Goal: Transaction & Acquisition: Purchase product/service

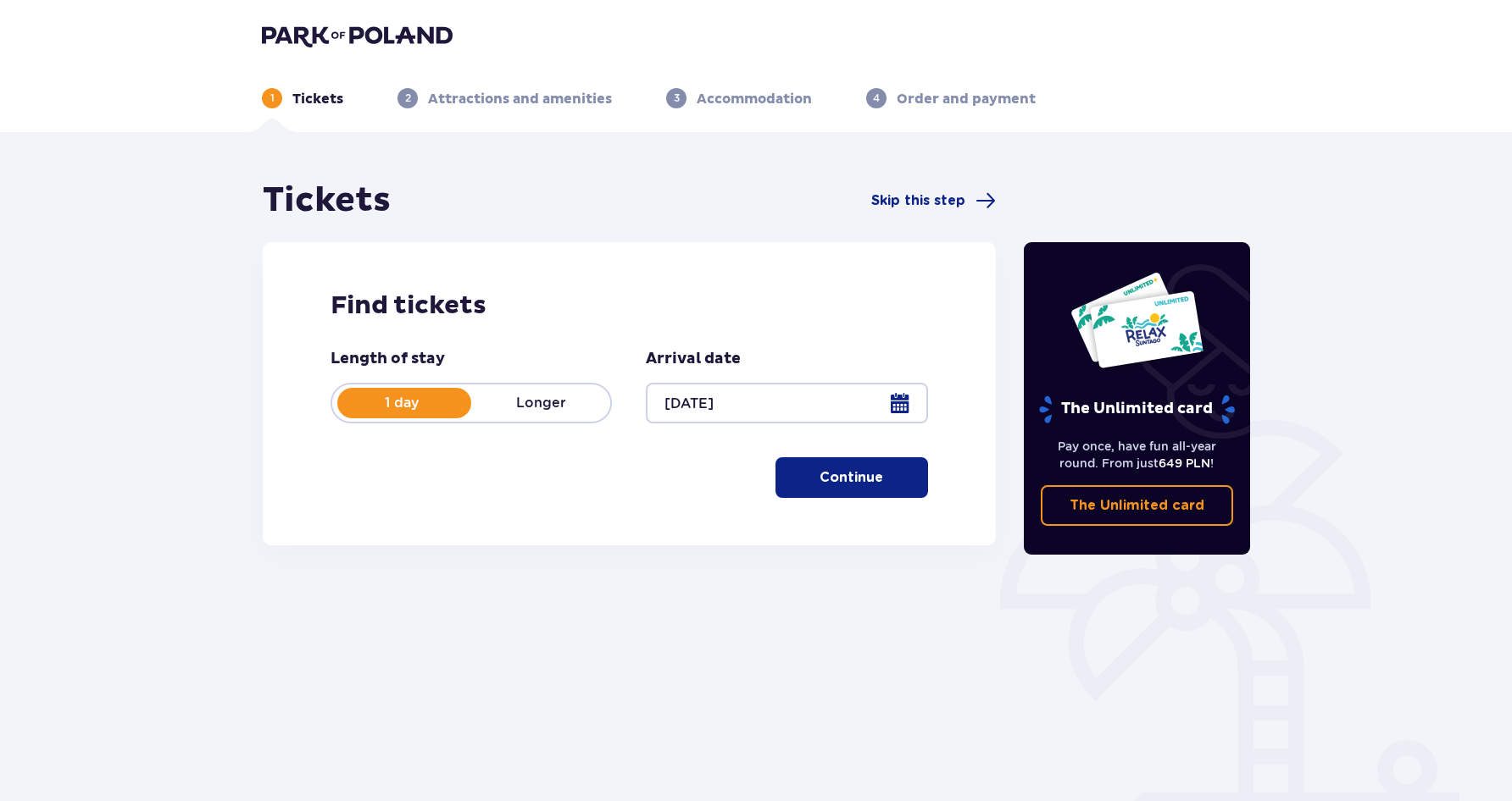
click at [838, 478] on p "Continue" at bounding box center [851, 478] width 64 height 19
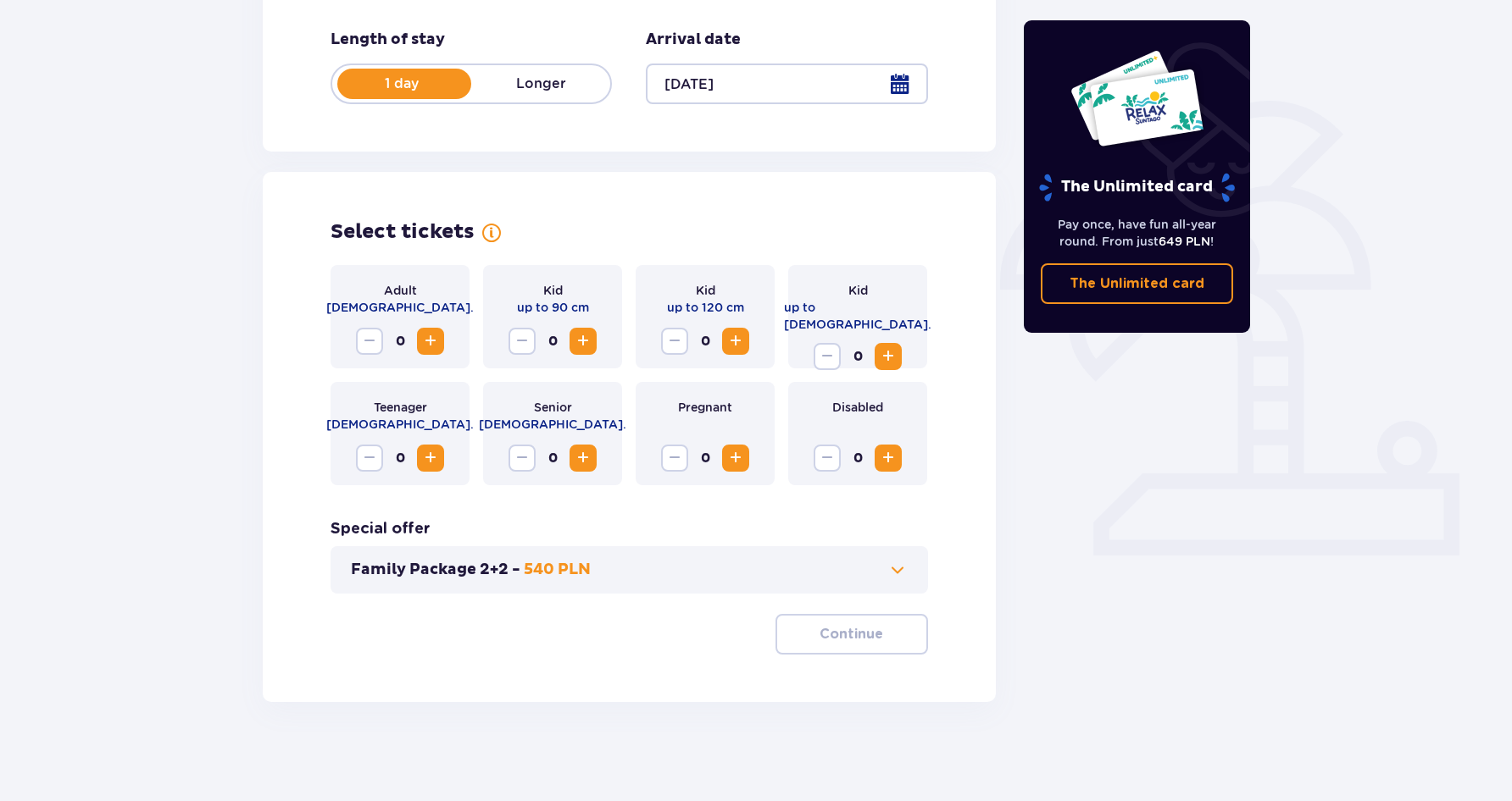
scroll to position [322, 0]
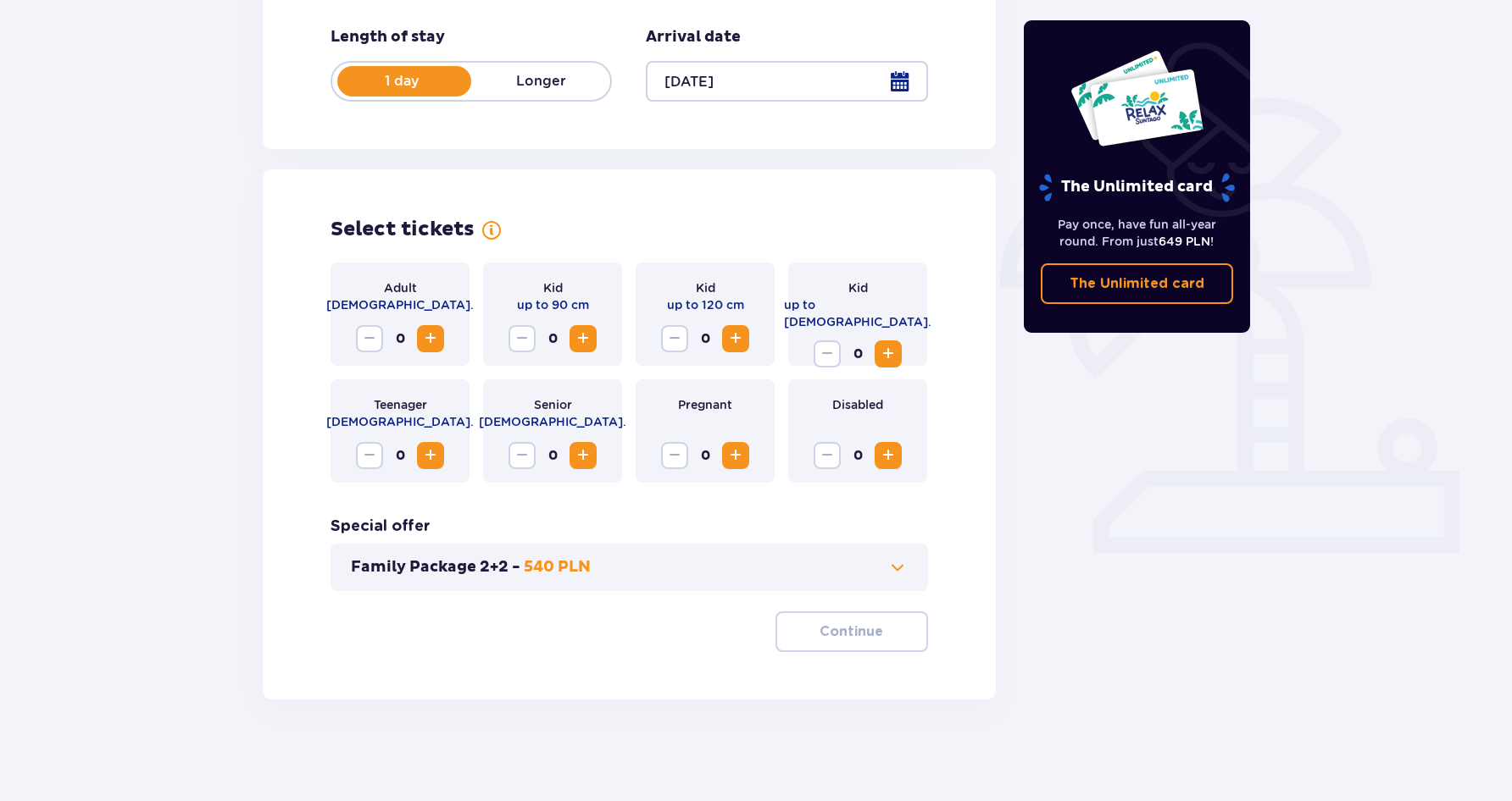
click at [437, 339] on span "Increase" at bounding box center [431, 339] width 21 height 21
click at [905, 559] on span at bounding box center [898, 568] width 21 height 21
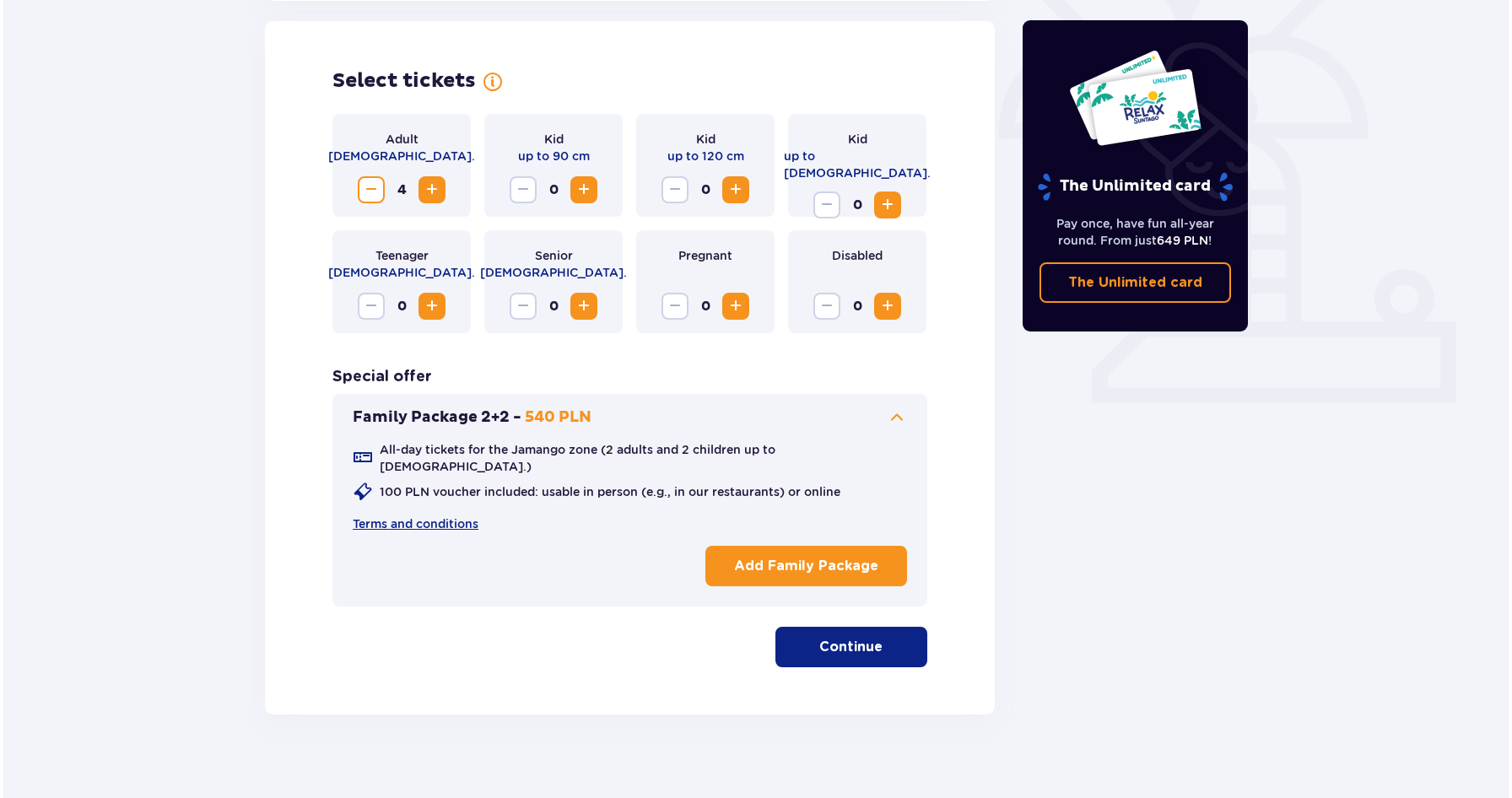
scroll to position [469, 0]
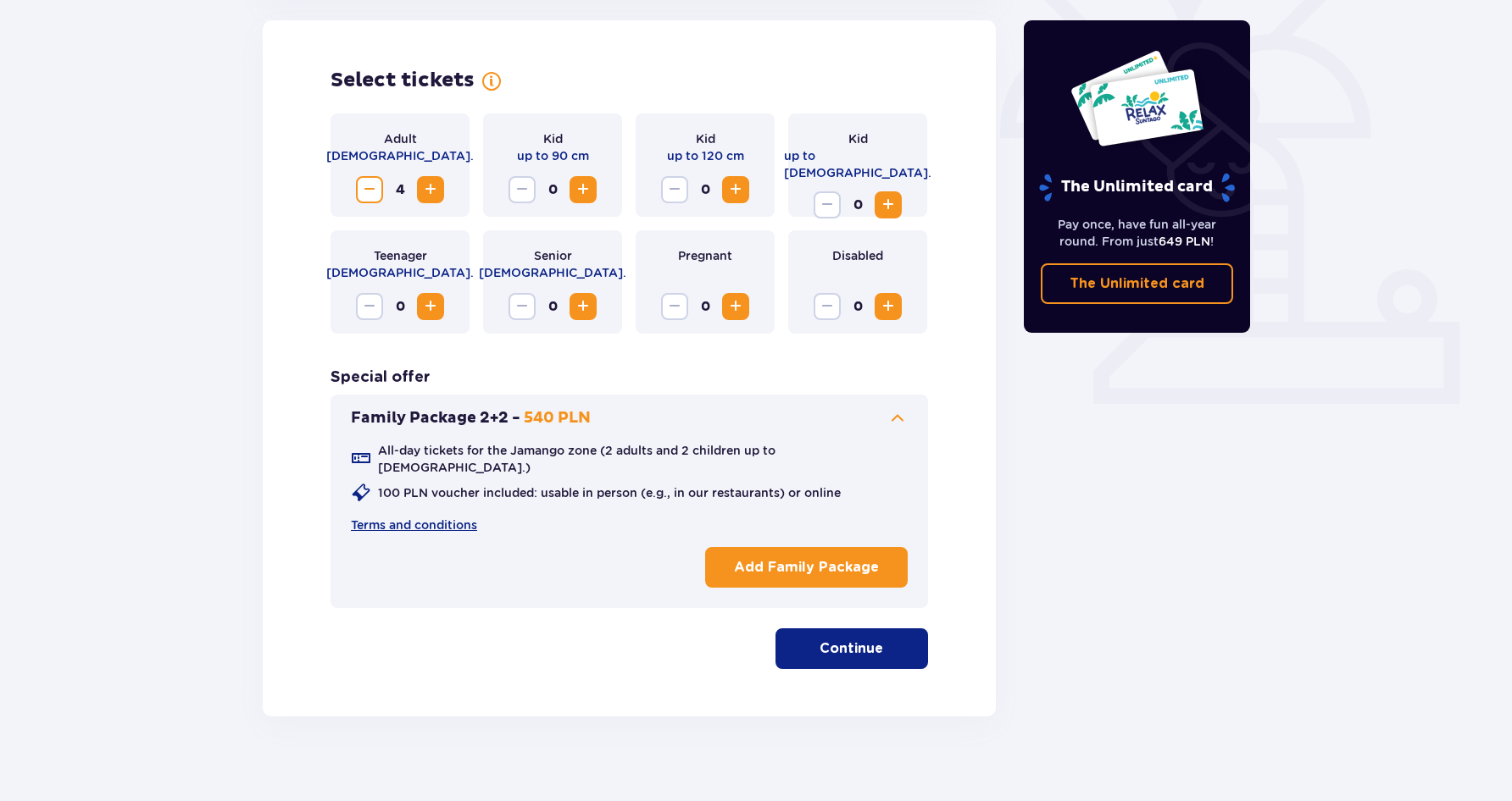
click at [848, 559] on p "Add Family Package" at bounding box center [806, 568] width 145 height 19
click at [903, 649] on button "Continue" at bounding box center [851, 648] width 153 height 40
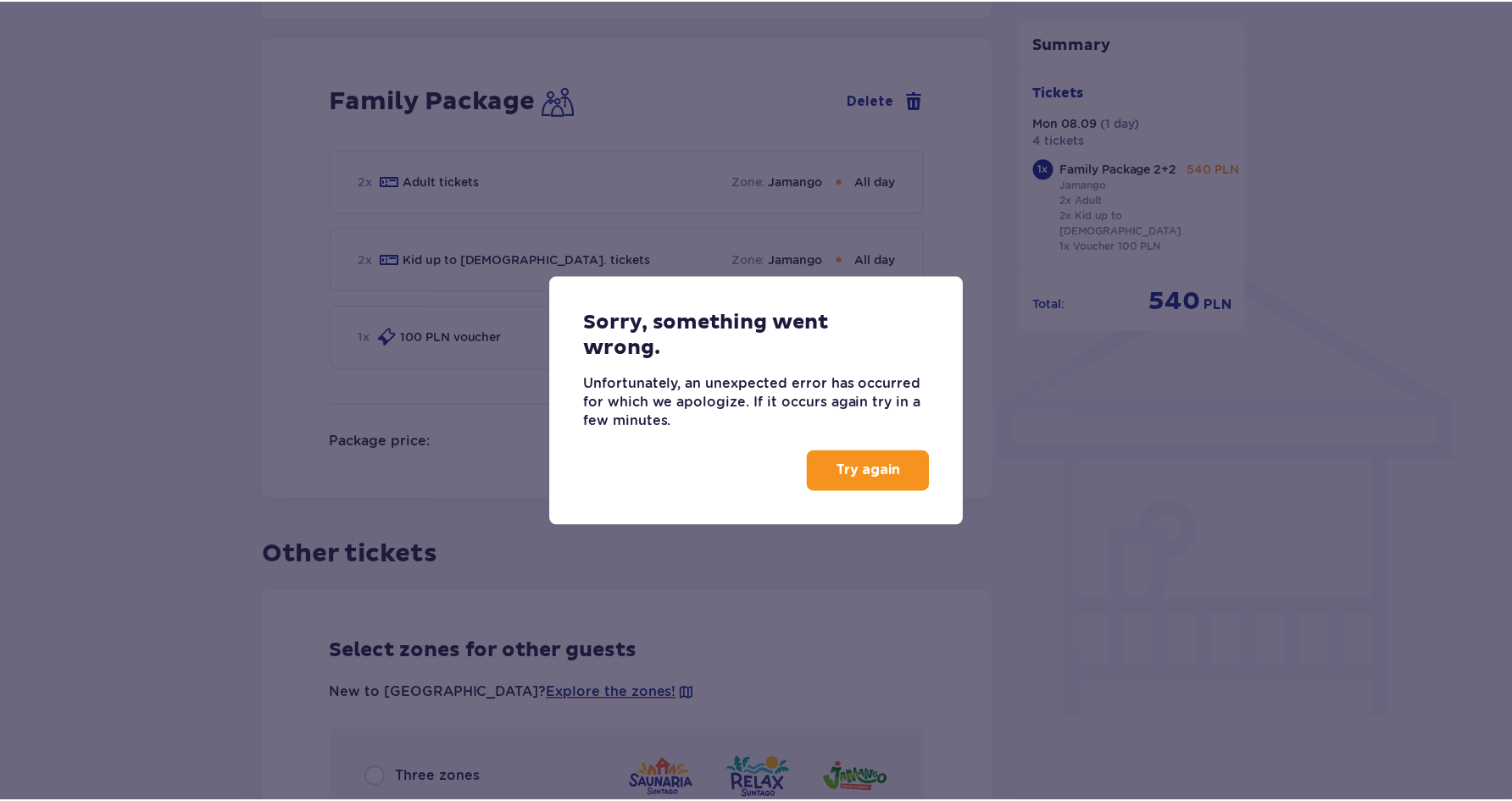
scroll to position [1114, 0]
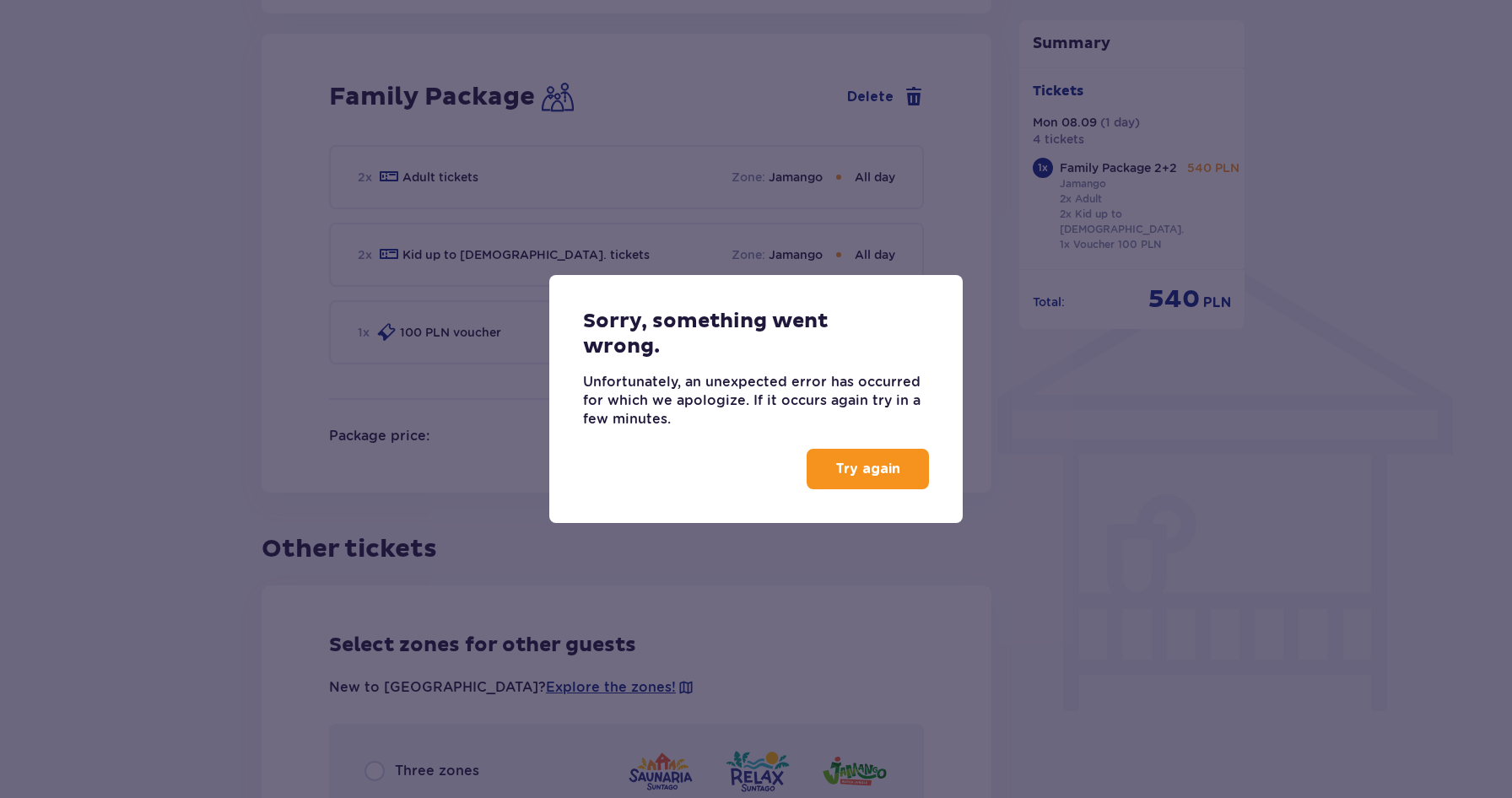
click at [865, 479] on button "Try again" at bounding box center [867, 469] width 122 height 40
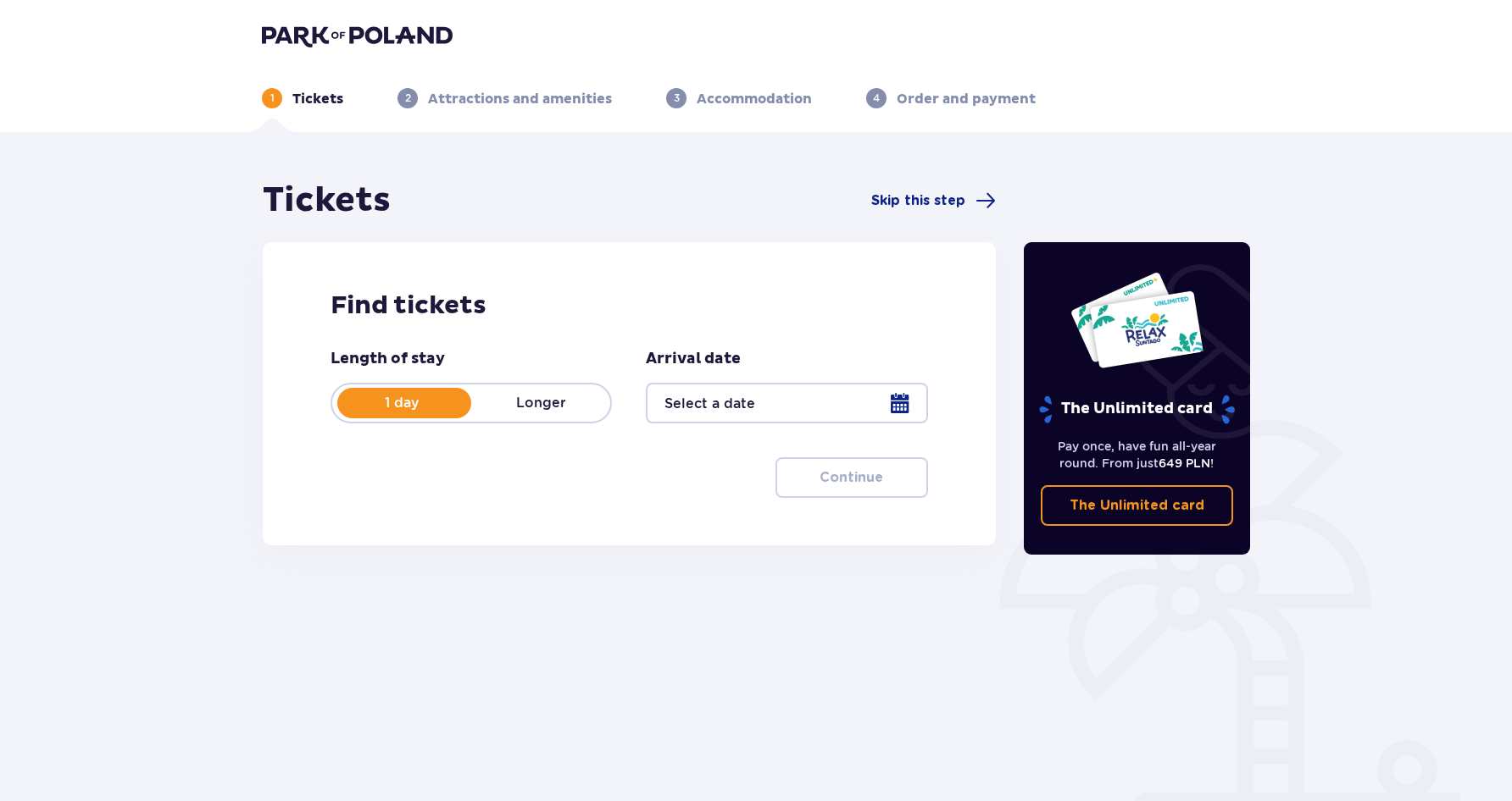
click at [777, 413] on div at bounding box center [786, 402] width 282 height 40
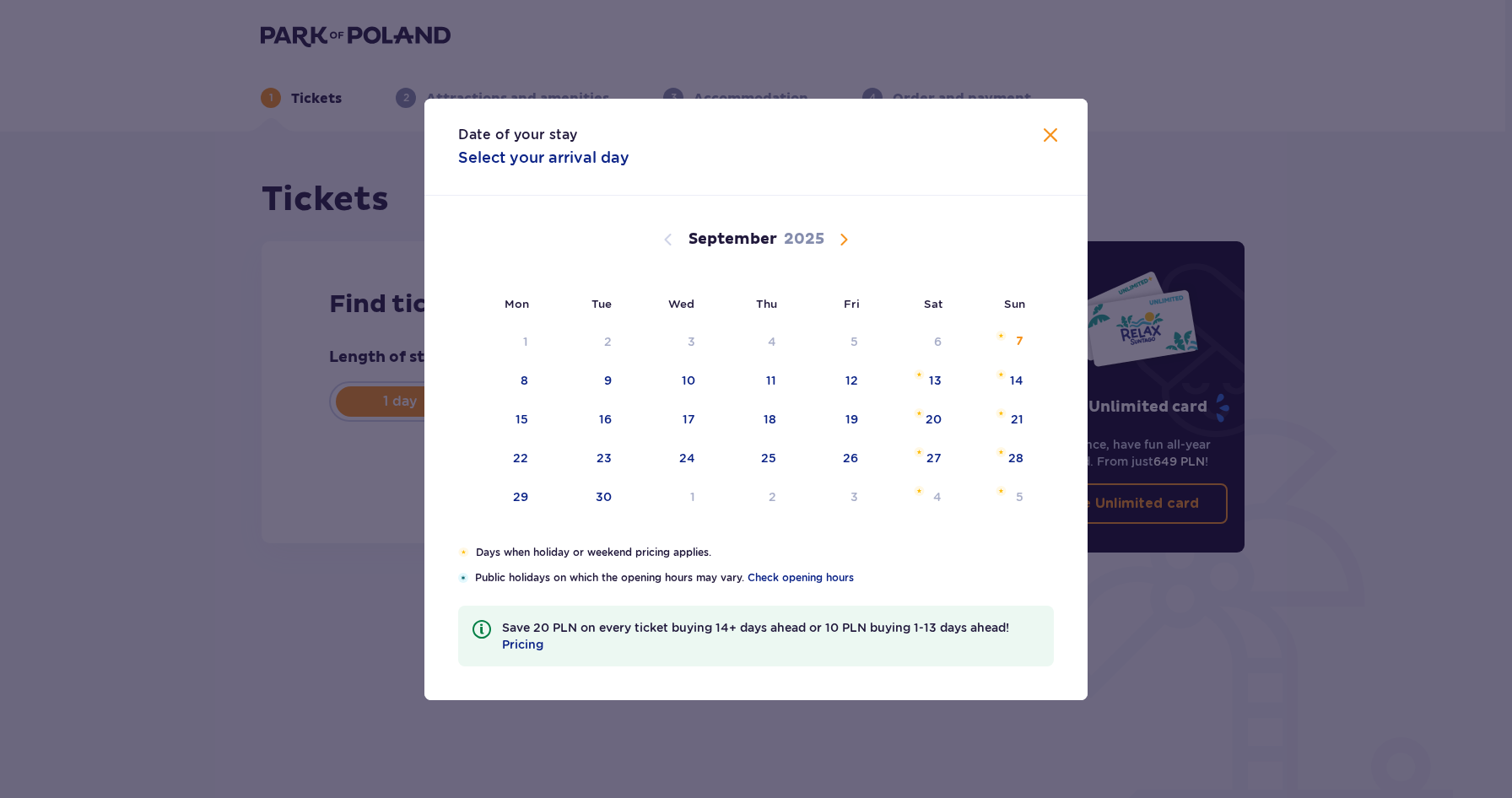
click at [1038, 138] on div "Date of your stay Select your arrival day" at bounding box center [756, 147] width 664 height 97
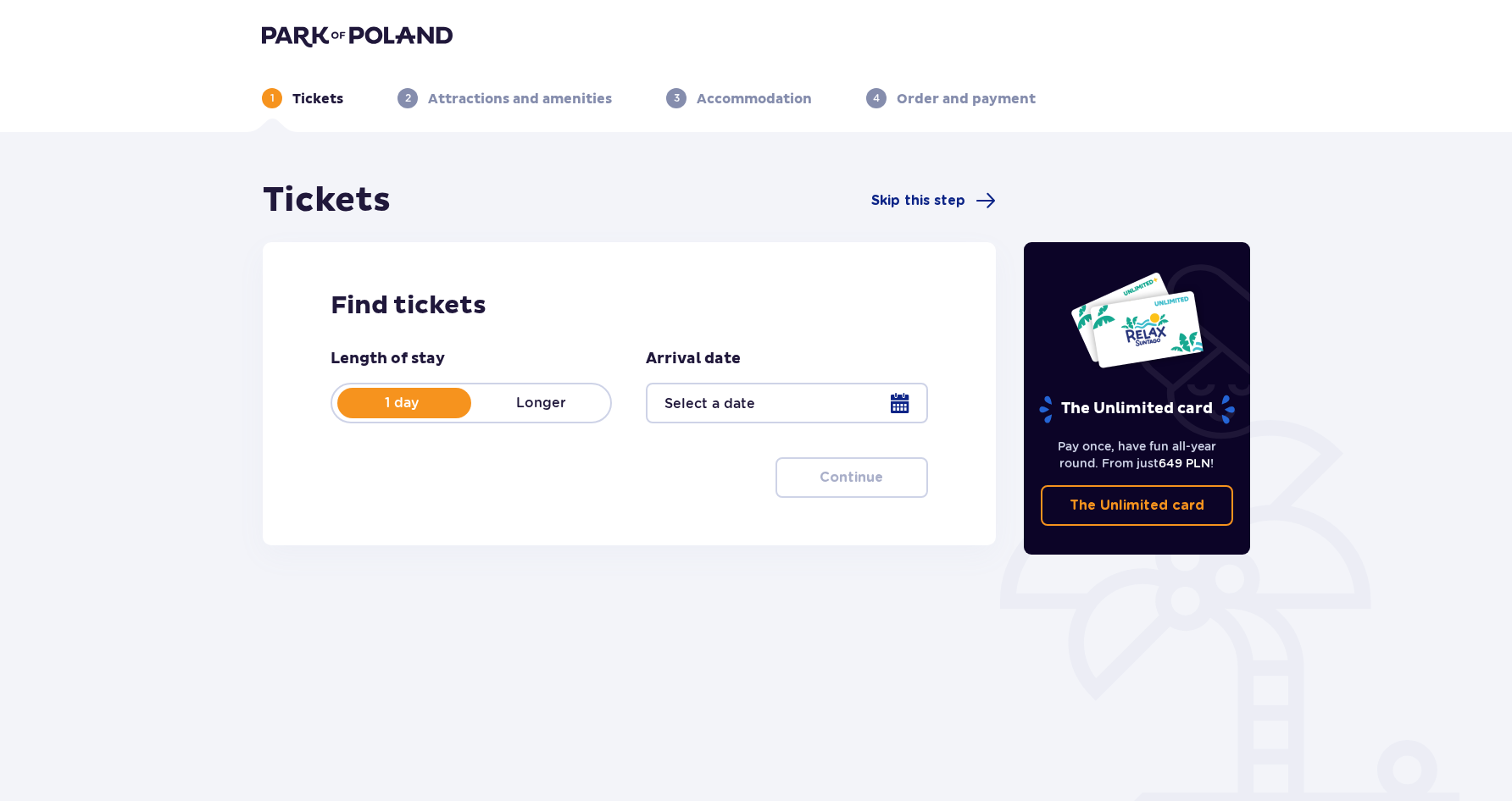
scroll to position [62, 0]
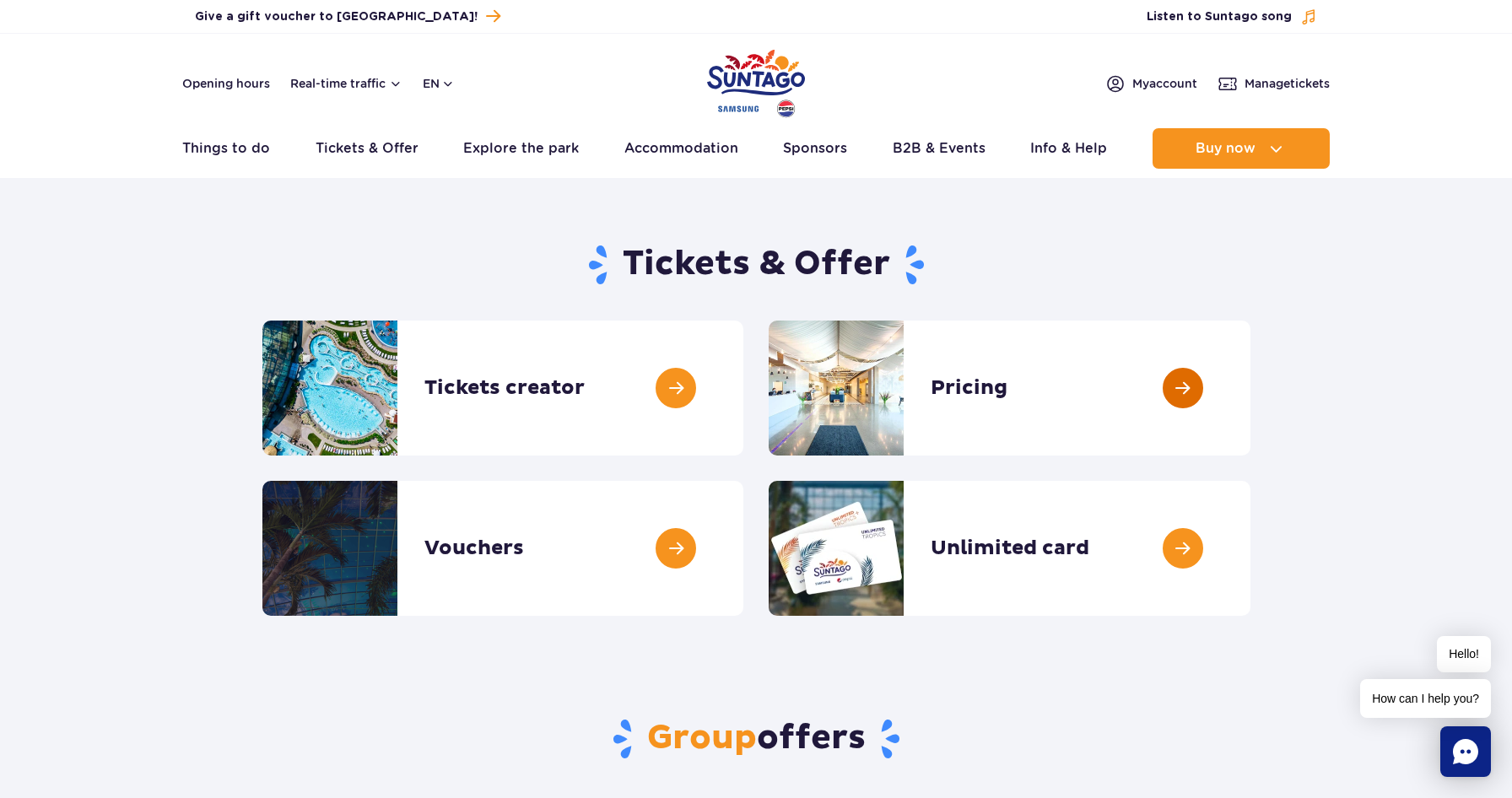
click at [1251, 410] on link at bounding box center [1251, 388] width 0 height 135
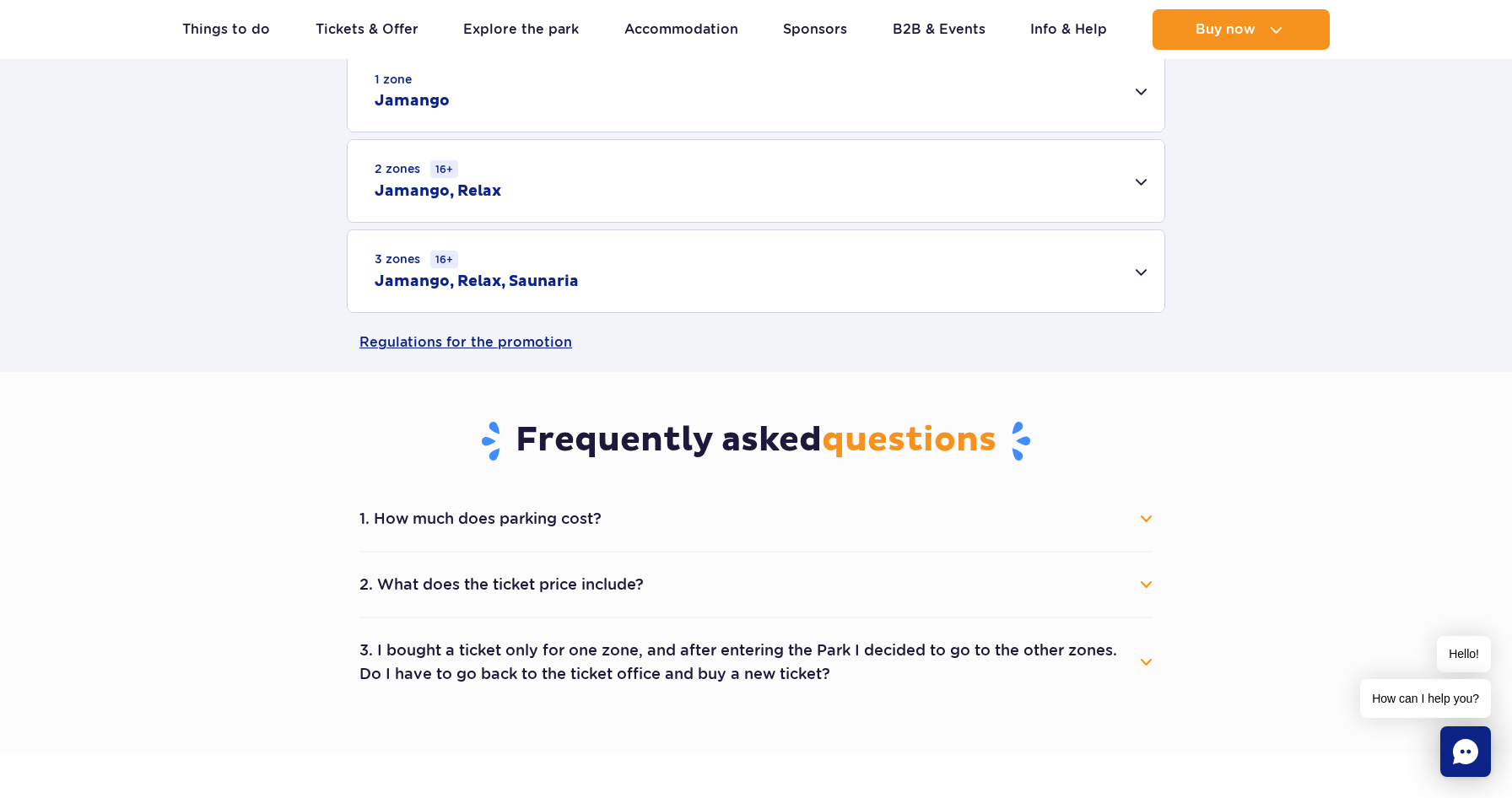
scroll to position [602, 0]
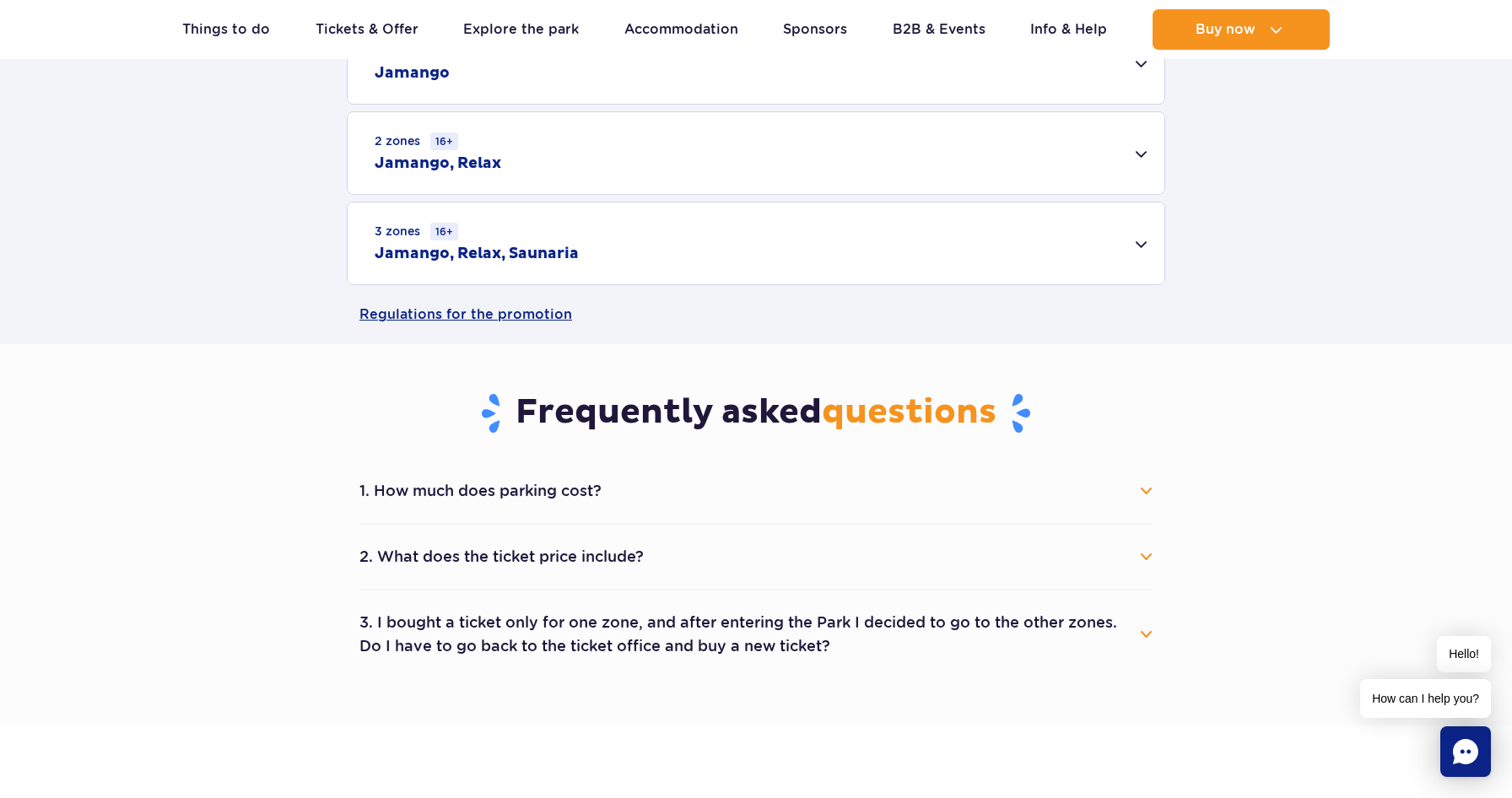
click at [873, 254] on div "3 zones 16+ Jamango, Relax, Saunaria" at bounding box center [756, 243] width 817 height 82
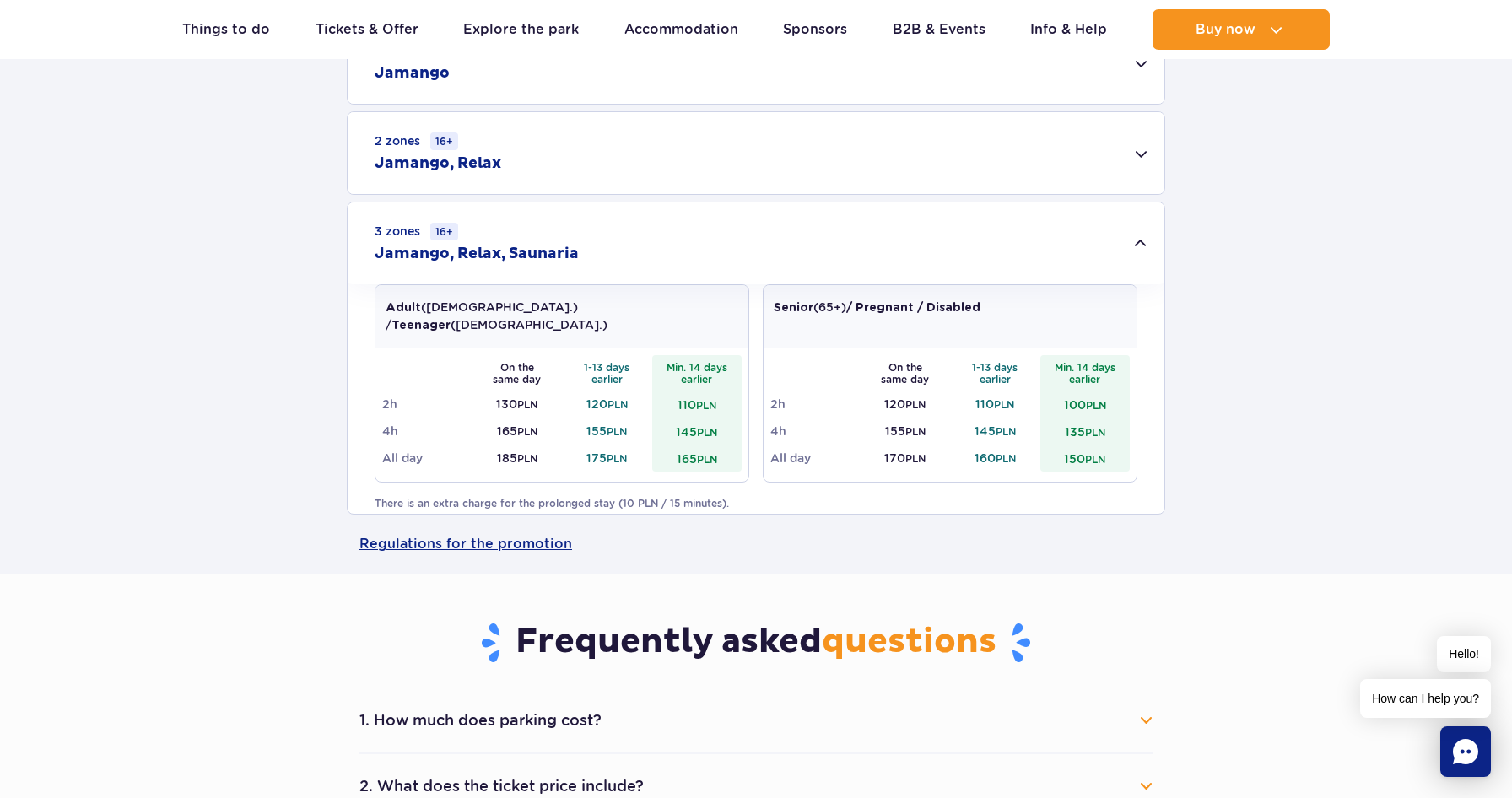
click at [873, 254] on div "3 zones 16+ Jamango, Relax, Saunaria" at bounding box center [756, 243] width 817 height 82
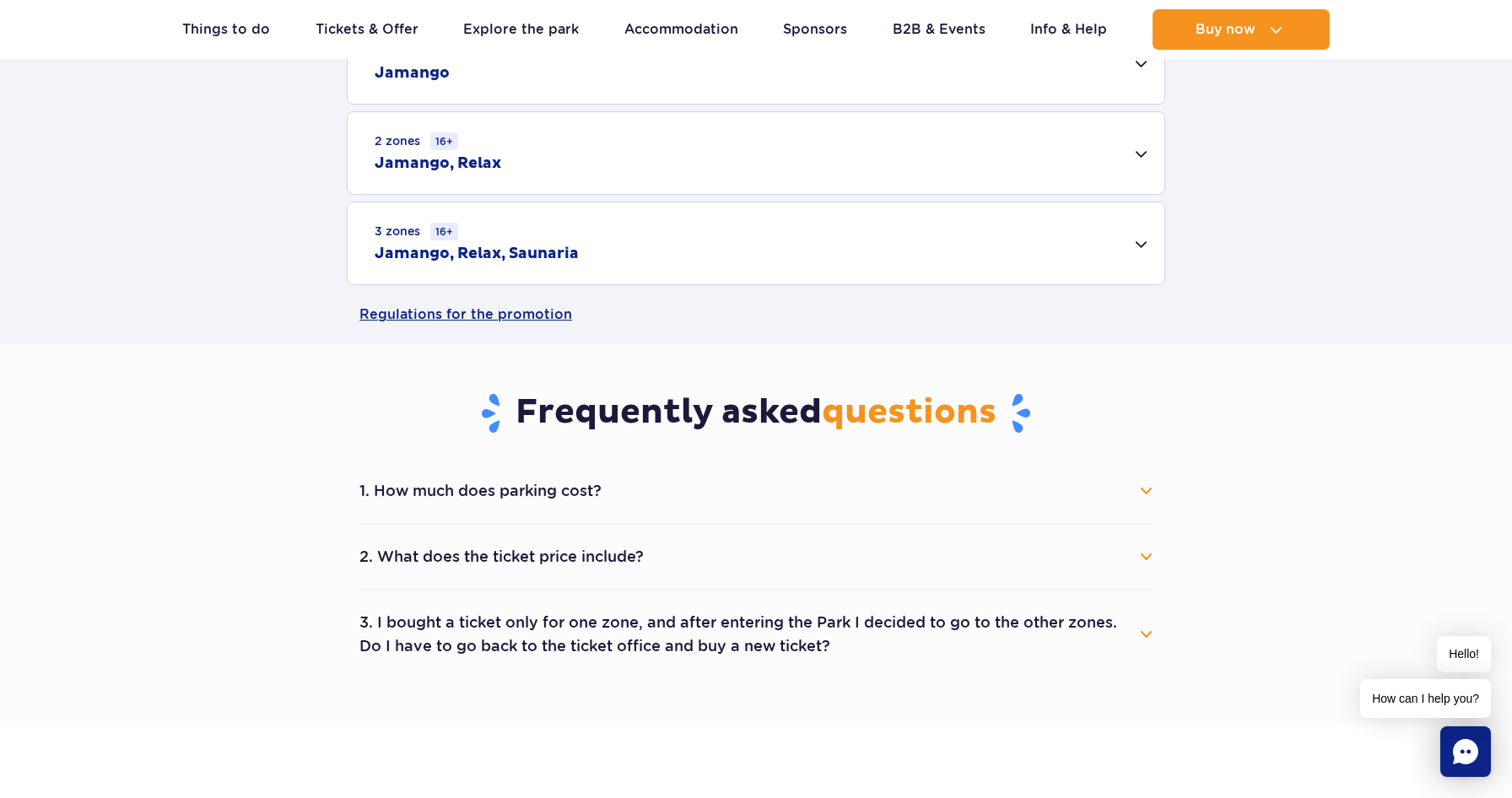
click at [873, 254] on div "3 zones 16+ Jamango, Relax, Saunaria" at bounding box center [756, 243] width 817 height 82
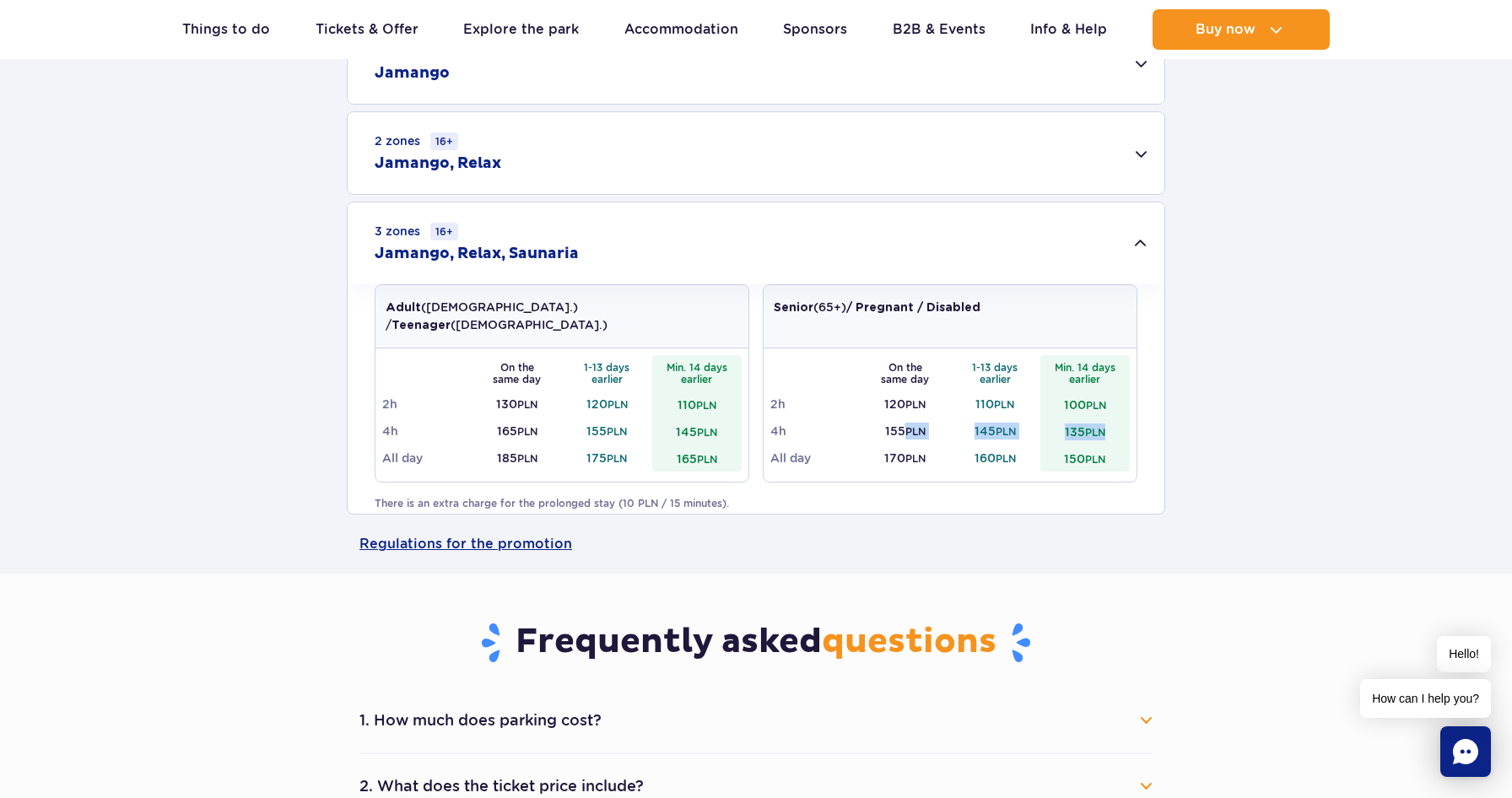
drag, startPoint x: 900, startPoint y: 412, endPoint x: 1114, endPoint y: 414, distance: 214.0
click at [1114, 418] on tr "4h 155 PLN 145 PLN 135 PLN" at bounding box center [951, 431] width 360 height 27
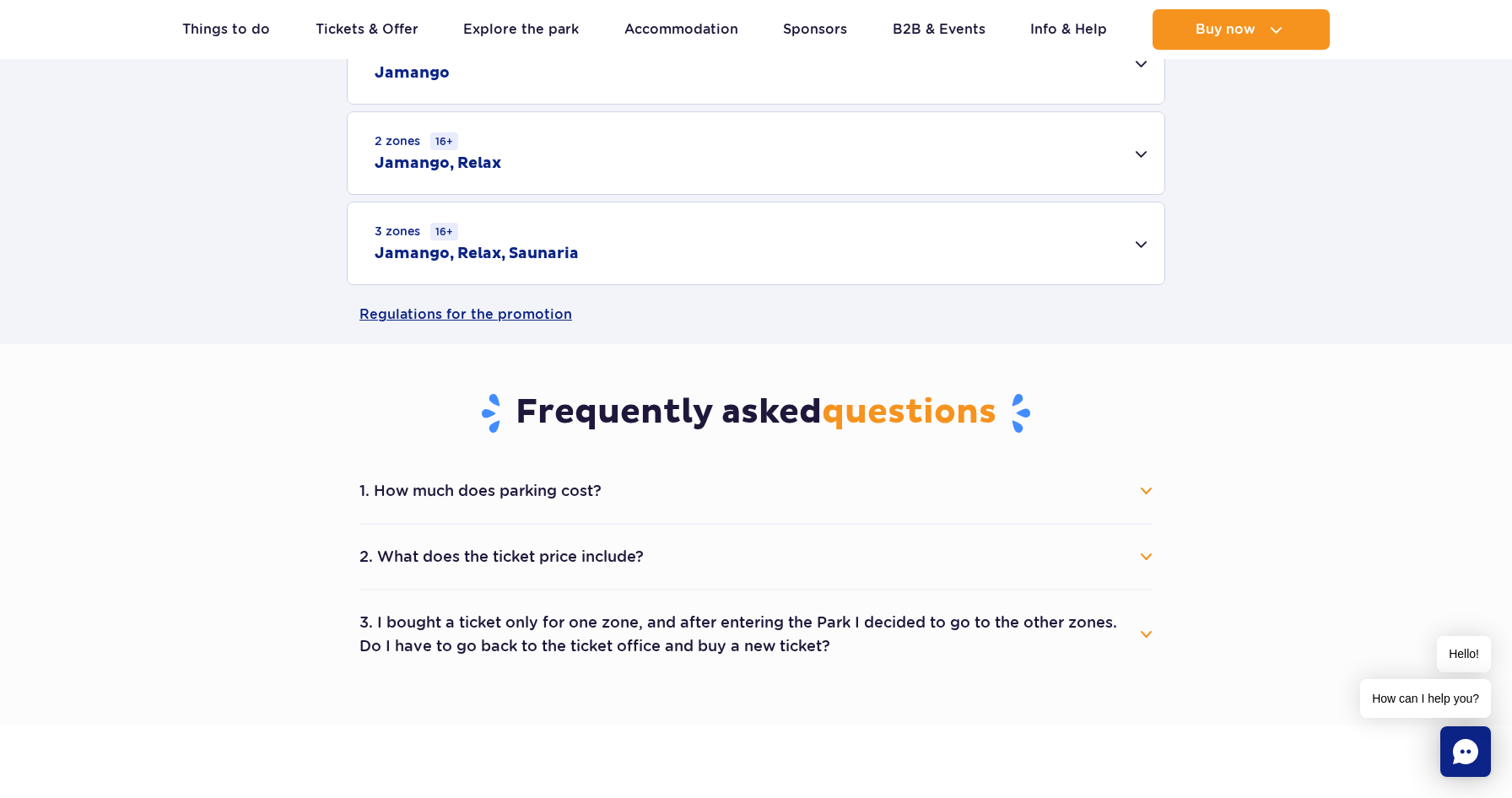
click at [714, 246] on div "3 zones 16+ Jamango, Relax, Saunaria" at bounding box center [756, 243] width 817 height 82
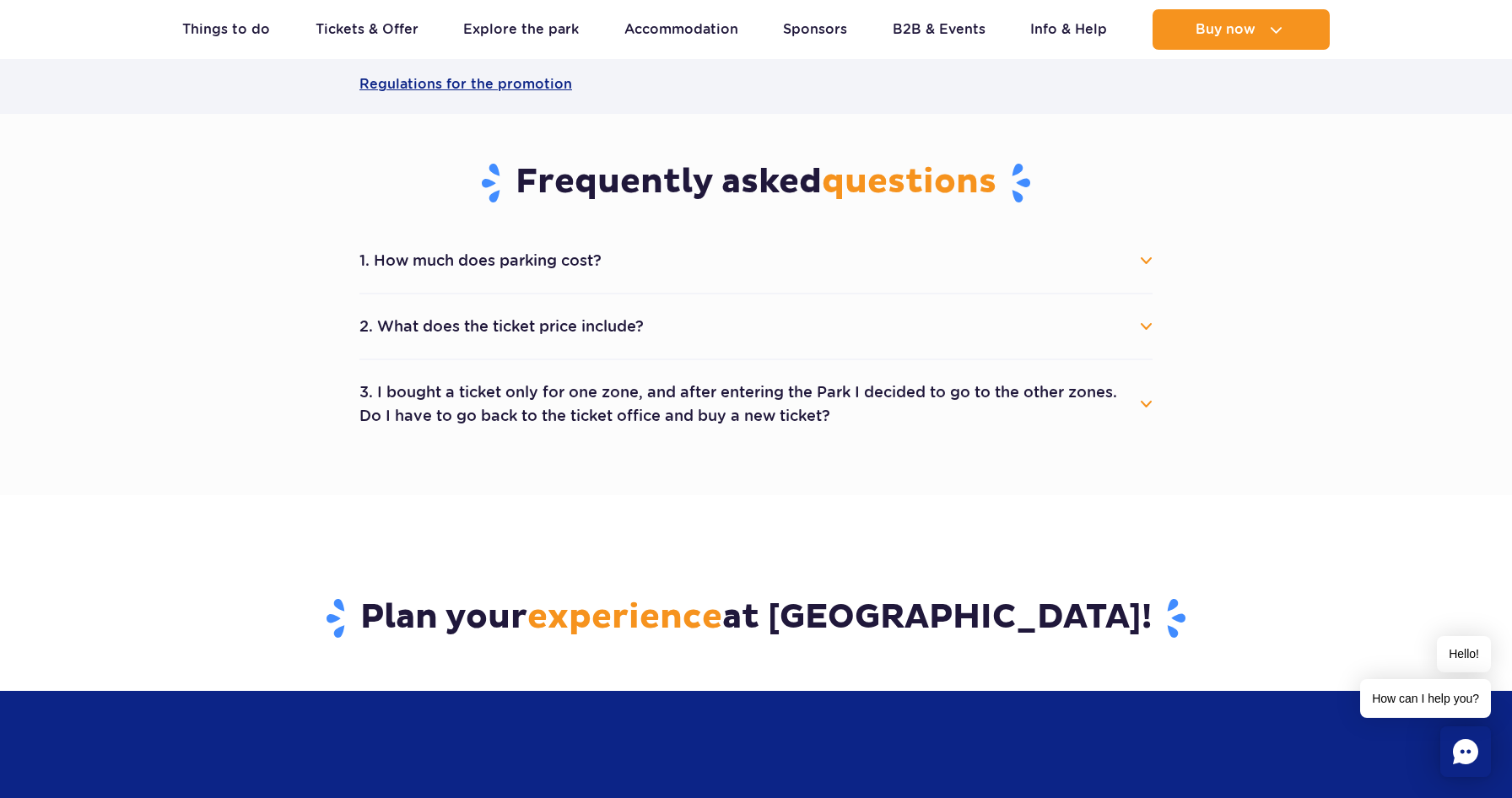
scroll to position [1064, 0]
click at [557, 406] on button "3. I bought a ticket only for one zone, and after entering the Park I decided t…" at bounding box center [756, 403] width 793 height 61
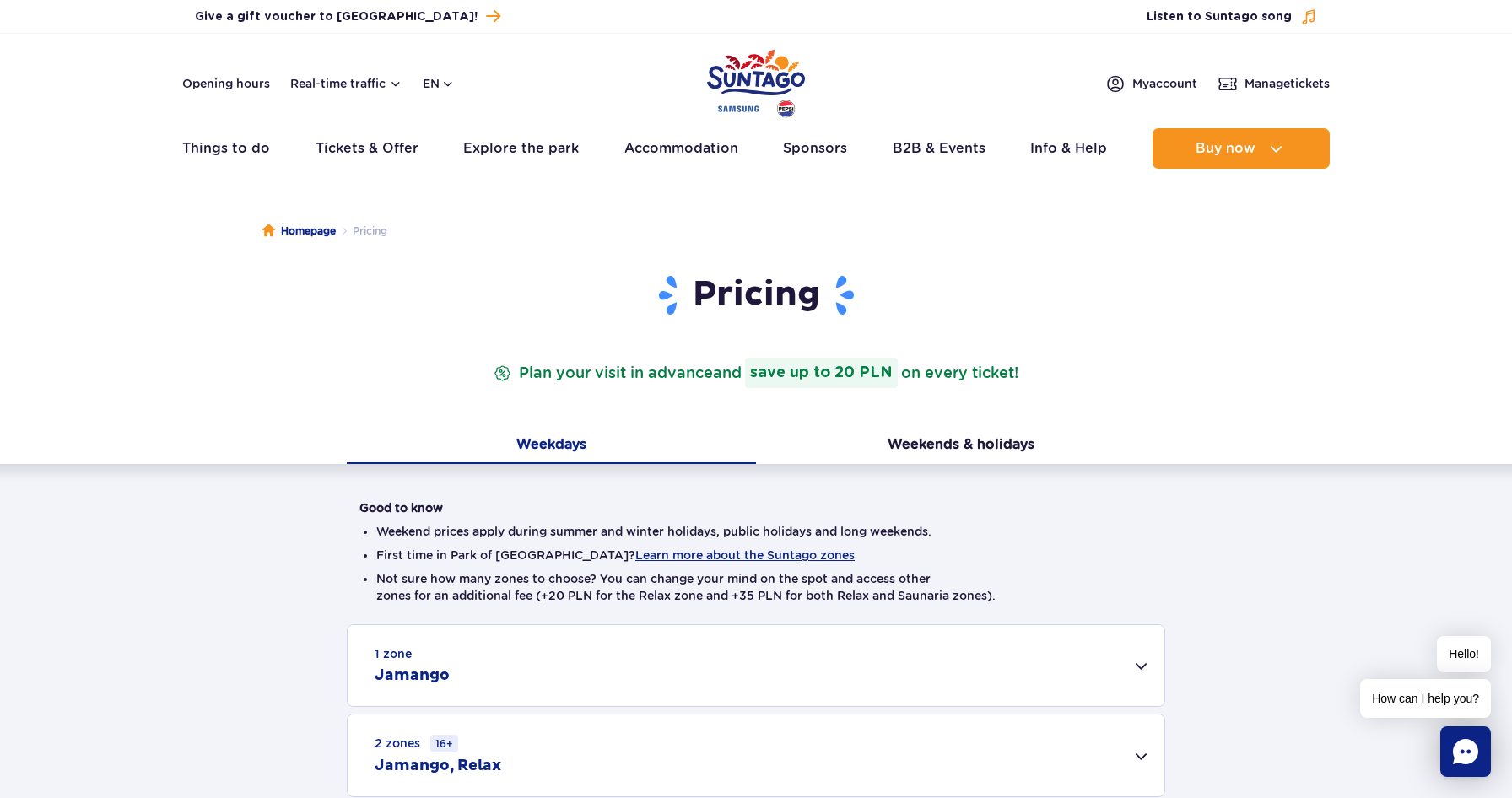
scroll to position [0, 0]
click at [450, 89] on button "en" at bounding box center [439, 84] width 32 height 17
click at [548, 67] on header "Opening hours Real-time traffic en PL EN UA My account Manage tickets Real-time…" at bounding box center [756, 105] width 1512 height 144
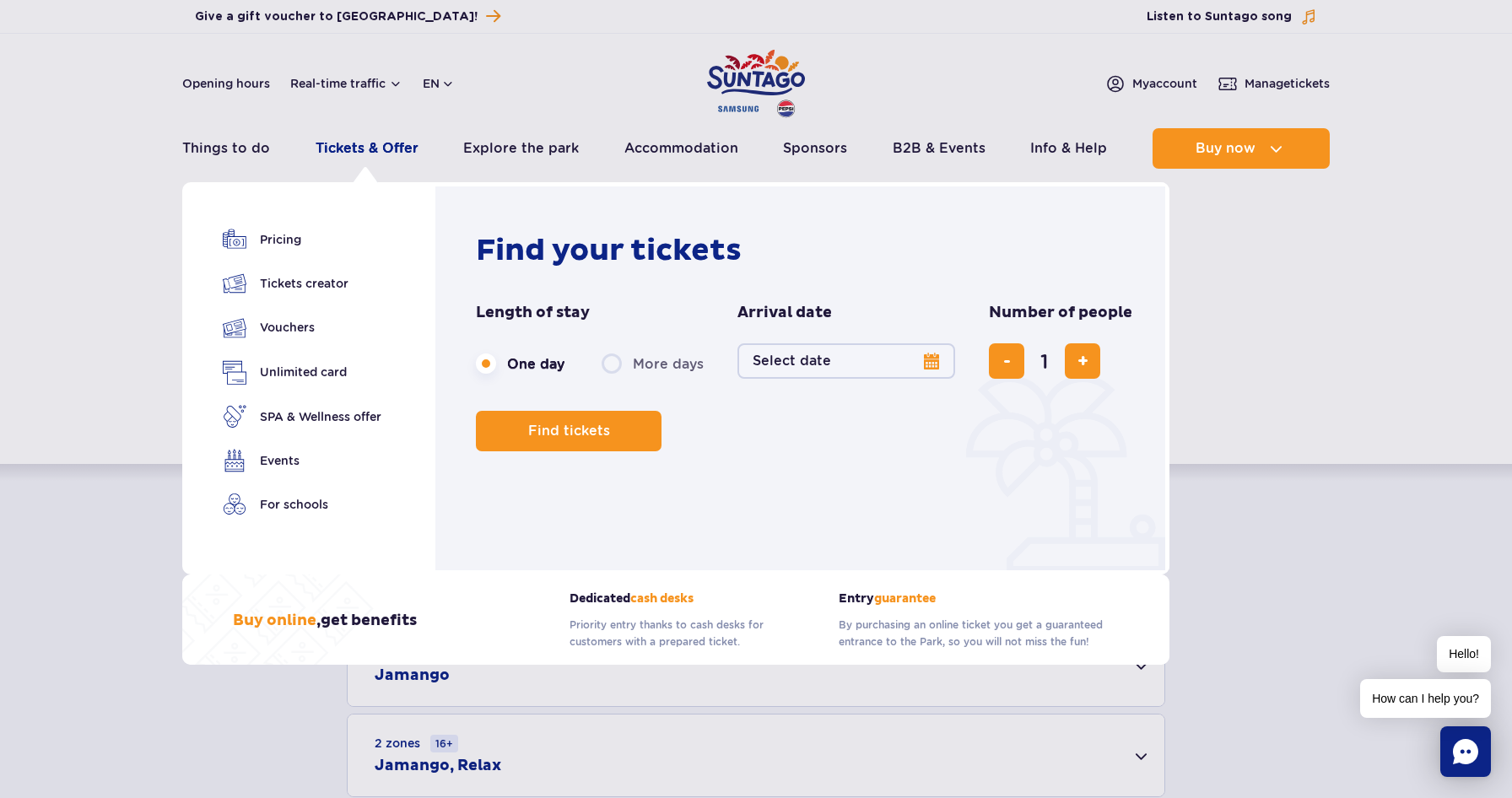
click at [361, 144] on link "Tickets & Offer" at bounding box center [367, 148] width 103 height 40
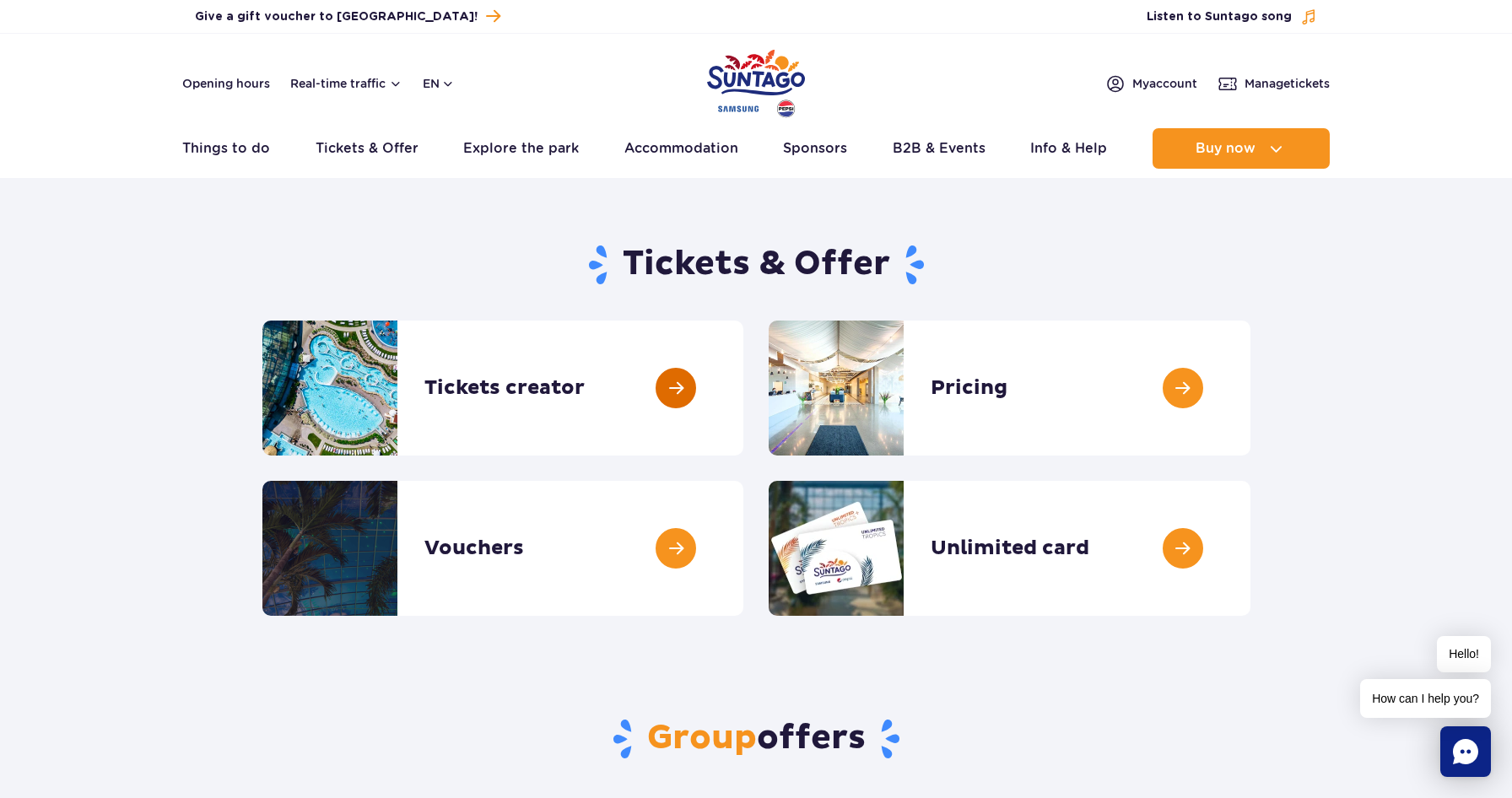
click at [744, 414] on link at bounding box center [744, 388] width 0 height 135
click at [1251, 378] on link at bounding box center [1251, 388] width 0 height 135
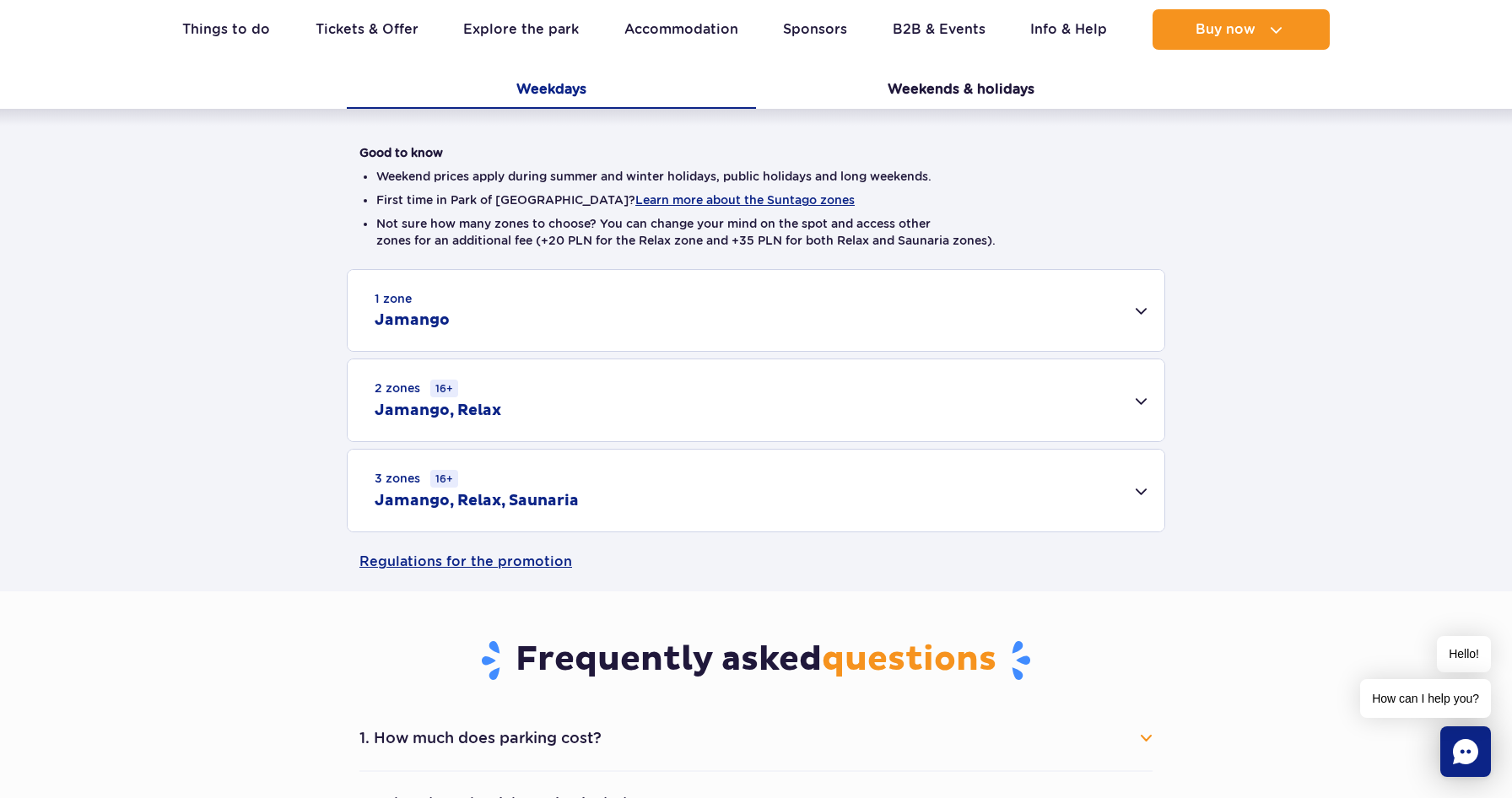
scroll to position [354, 0]
click at [752, 480] on div "3 zones 16+ Jamango, Relax, Saunaria" at bounding box center [756, 491] width 817 height 82
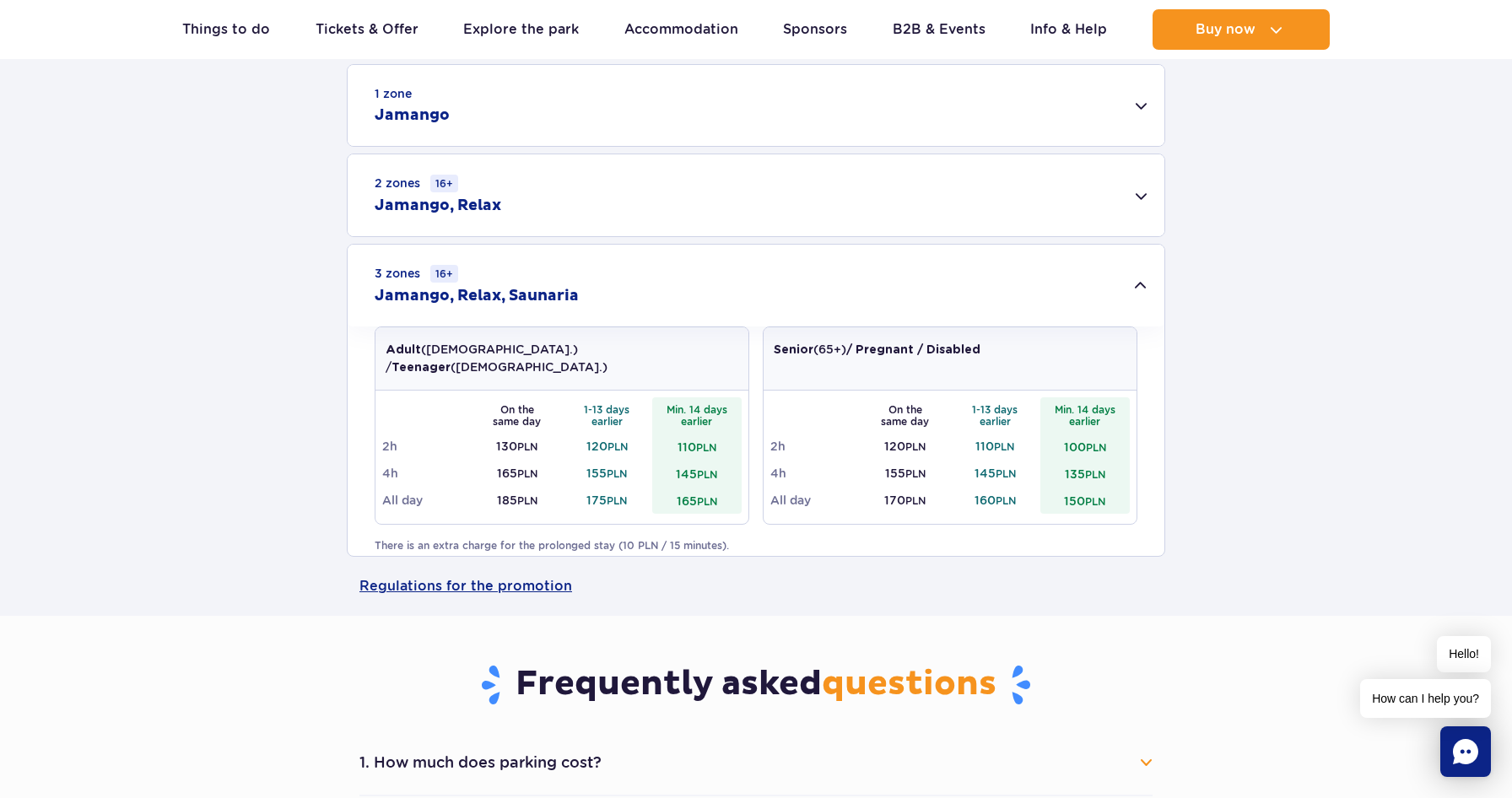
scroll to position [559, 0]
drag, startPoint x: 385, startPoint y: 459, endPoint x: 720, endPoint y: 445, distance: 335.3
click at [720, 461] on tr "4h 165 PLN 155 PLN 145 PLN" at bounding box center [562, 474] width 360 height 27
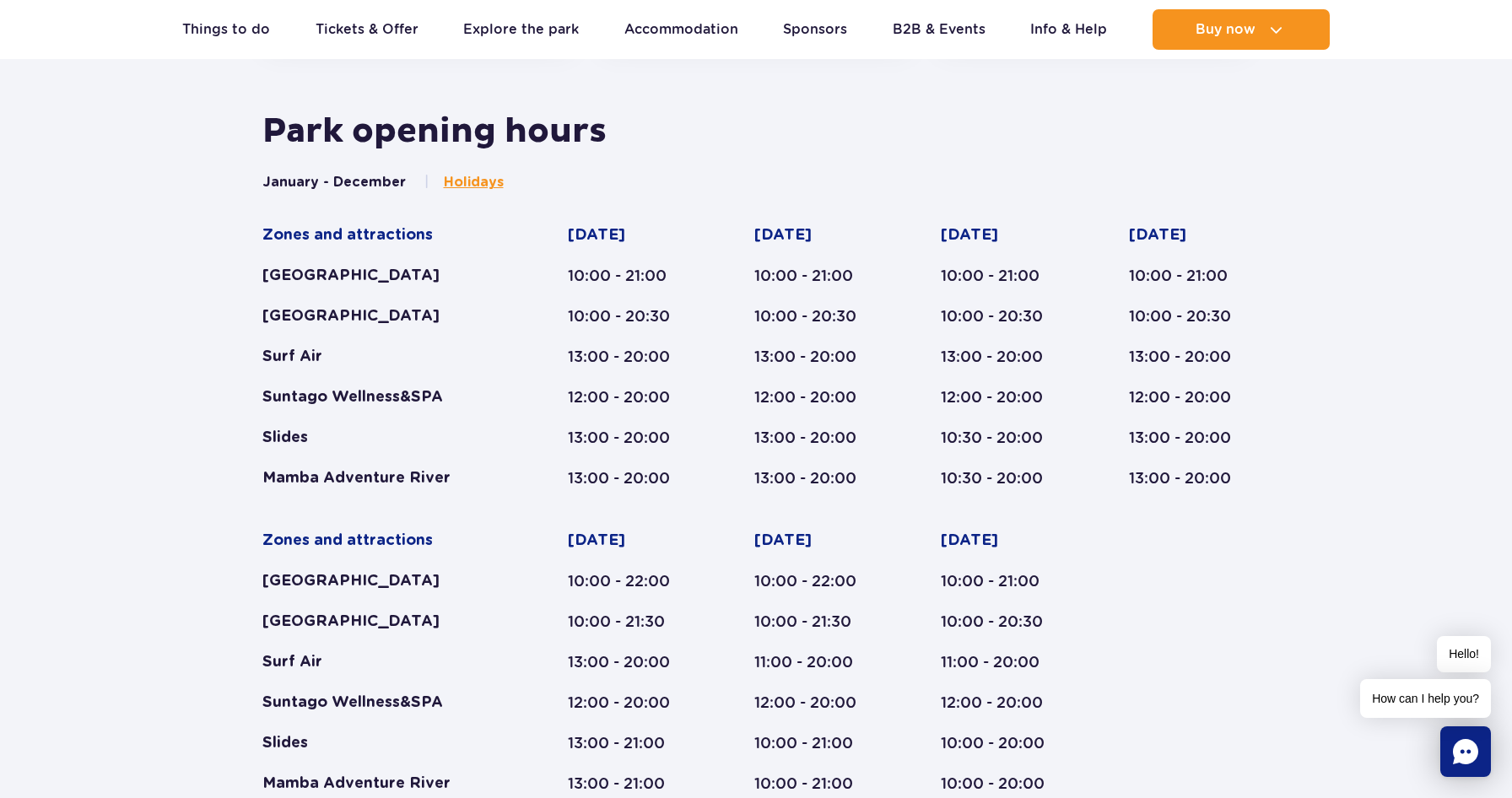
scroll to position [694, 0]
drag, startPoint x: 575, startPoint y: 227, endPoint x: 664, endPoint y: 236, distance: 89.5
click at [664, 236] on div "Monday" at bounding box center [628, 235] width 121 height 21
drag, startPoint x: 578, startPoint y: 273, endPoint x: 668, endPoint y: 276, distance: 90.0
click at [668, 276] on div "10:00 - 21:00" at bounding box center [628, 275] width 121 height 21
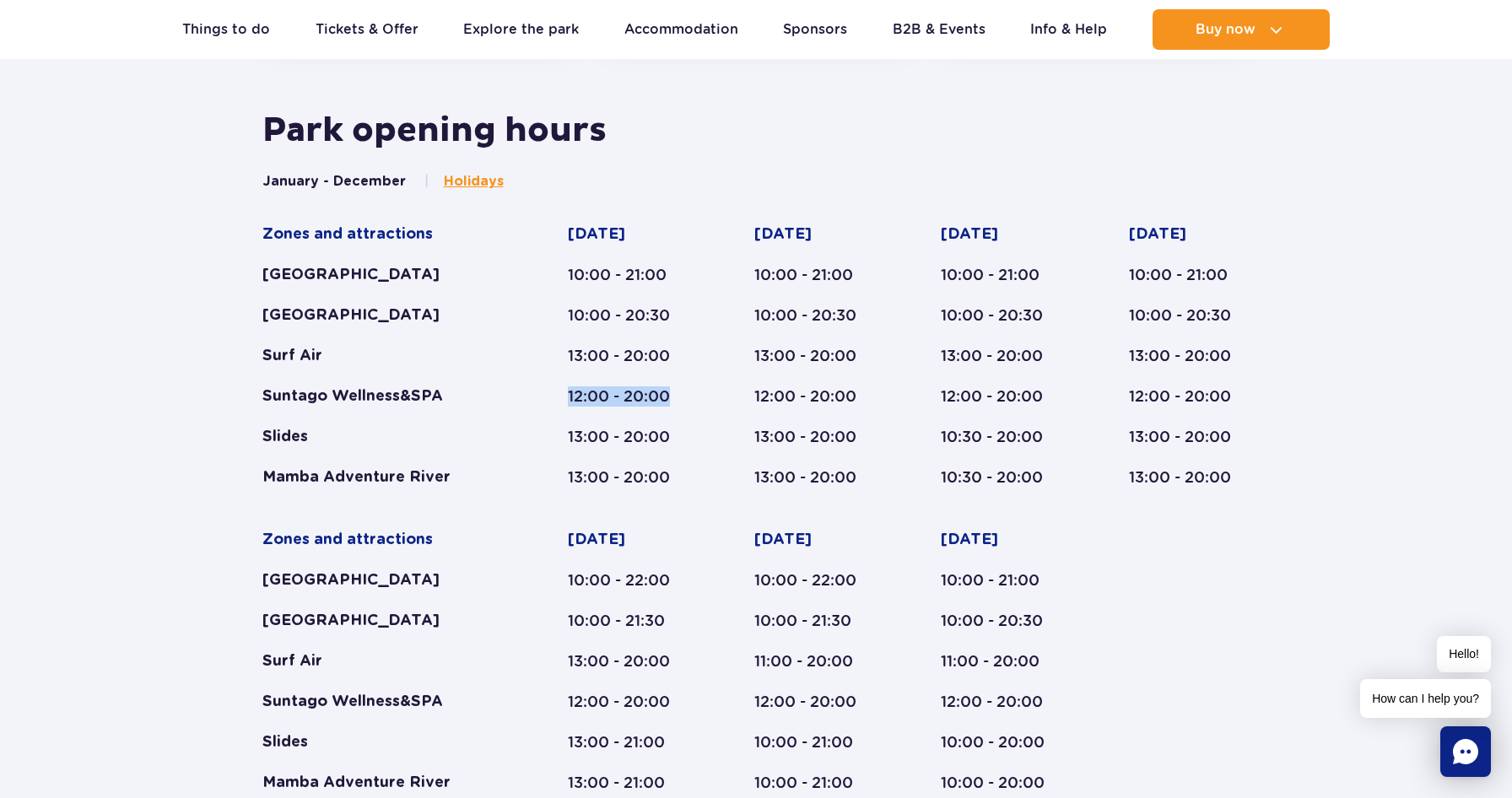
drag, startPoint x: 567, startPoint y: 395, endPoint x: 675, endPoint y: 396, distance: 108.0
click at [675, 396] on div "12:00 - 20:00" at bounding box center [628, 397] width 121 height 21
